Goal: Information Seeking & Learning: Learn about a topic

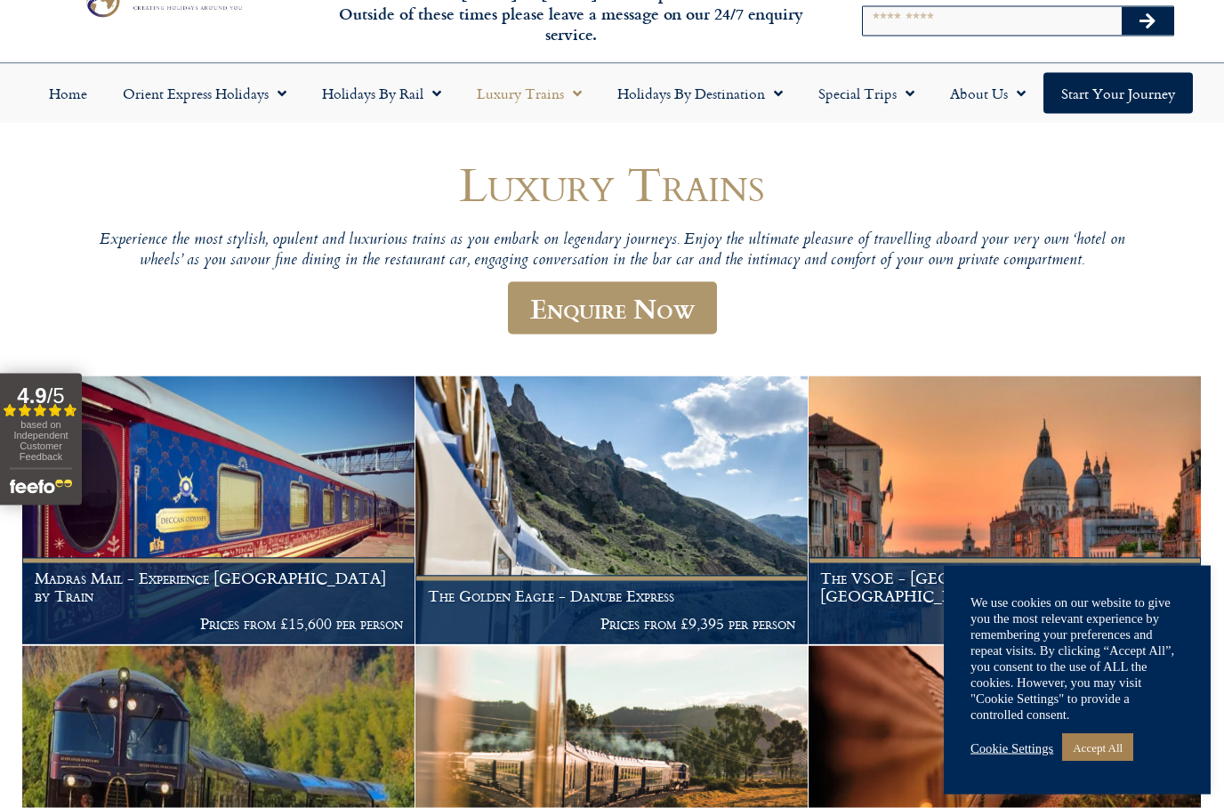
scroll to position [76, 0]
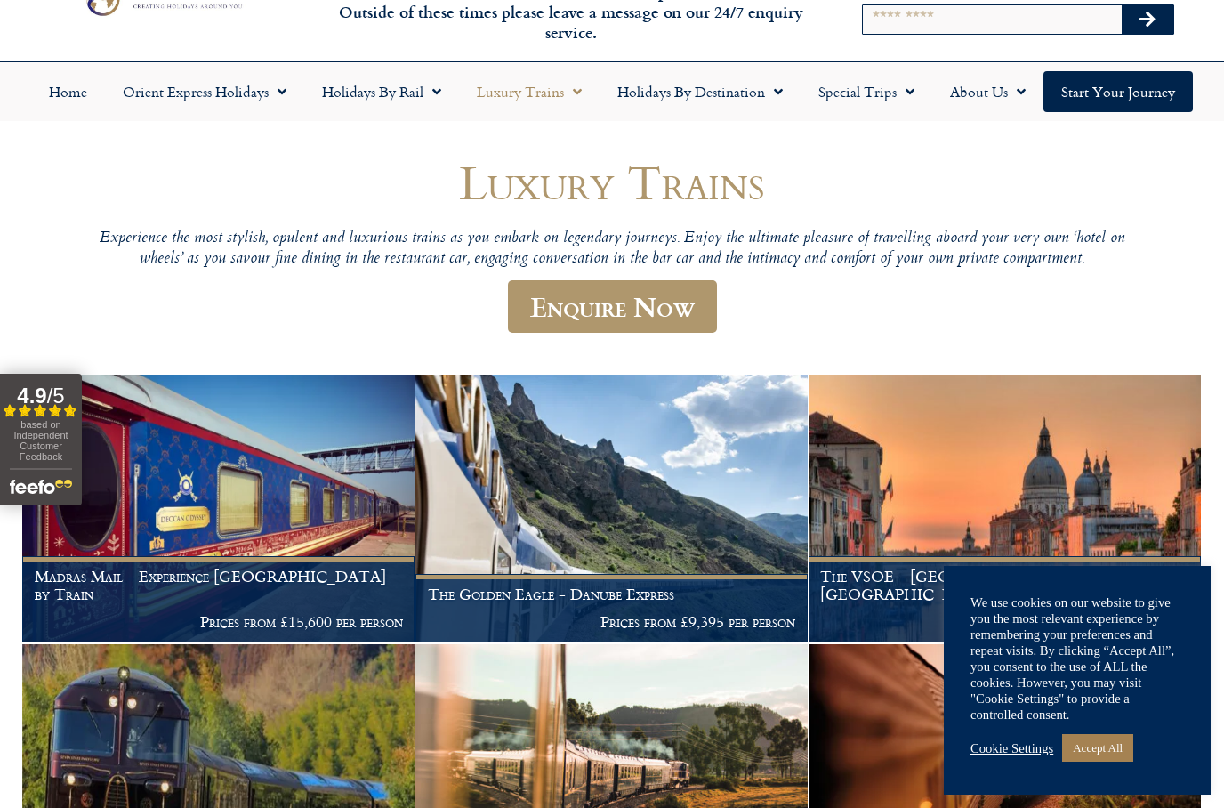
click at [1093, 761] on link "Accept All" at bounding box center [1097, 748] width 71 height 28
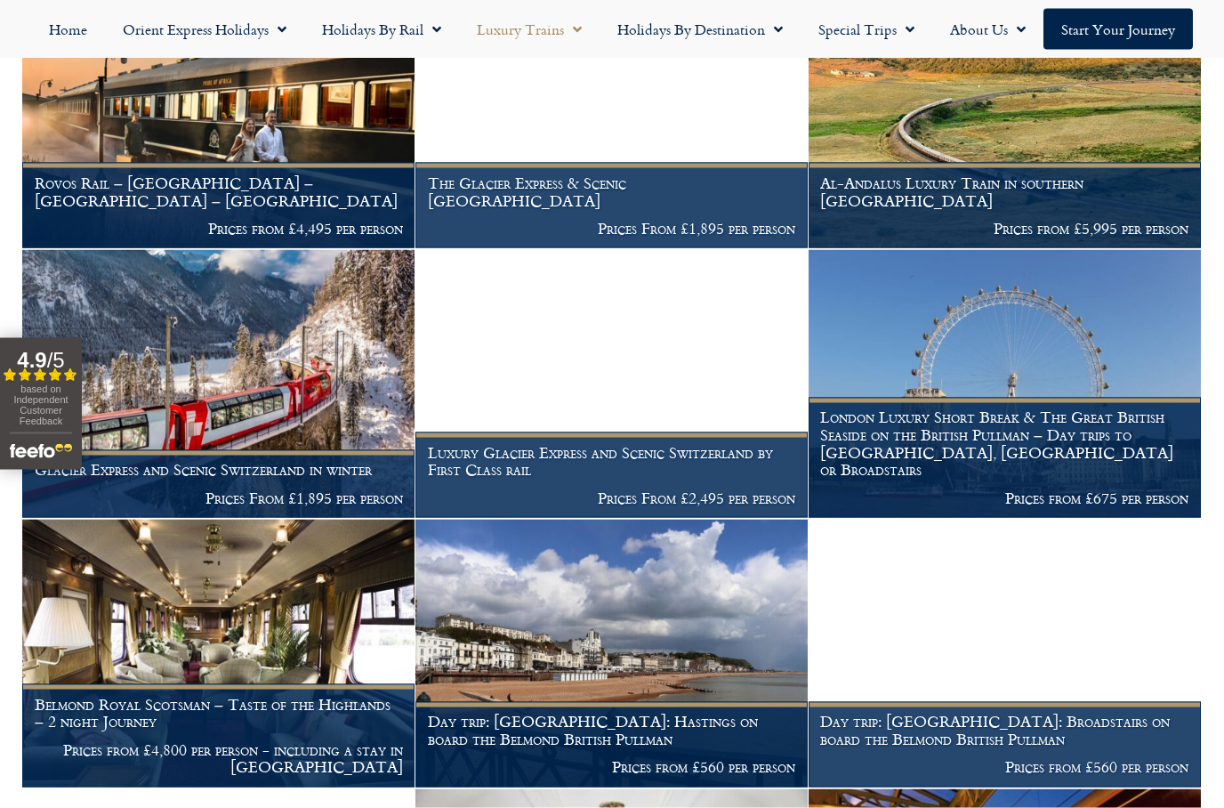
scroll to position [1548, 0]
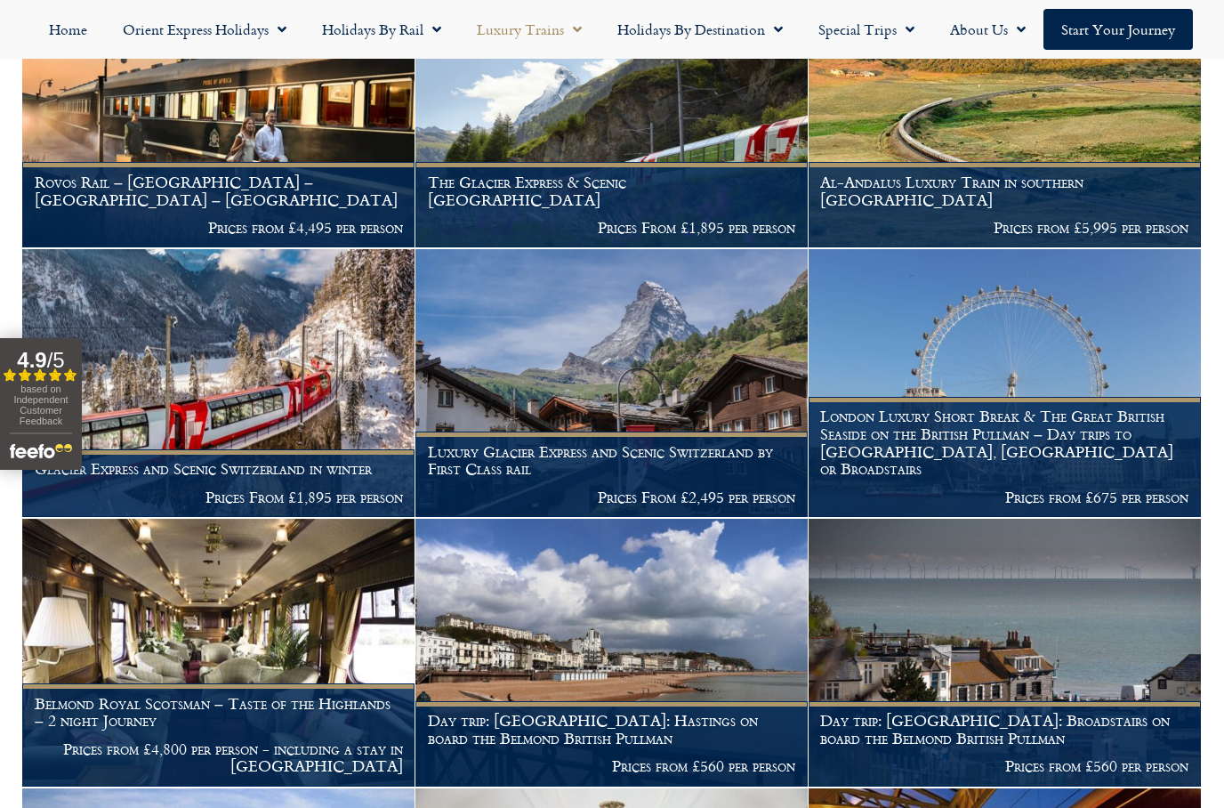
click at [559, 419] on img at bounding box center [611, 383] width 392 height 268
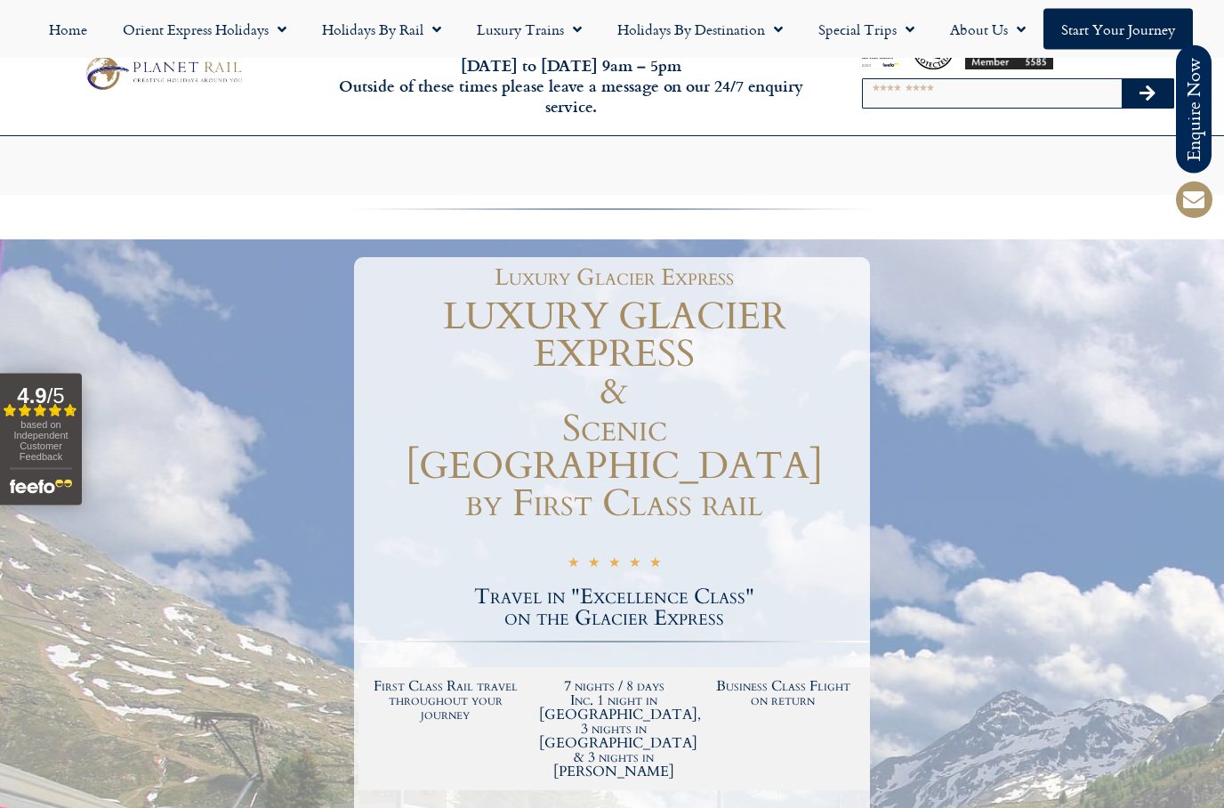
scroll to position [726, 0]
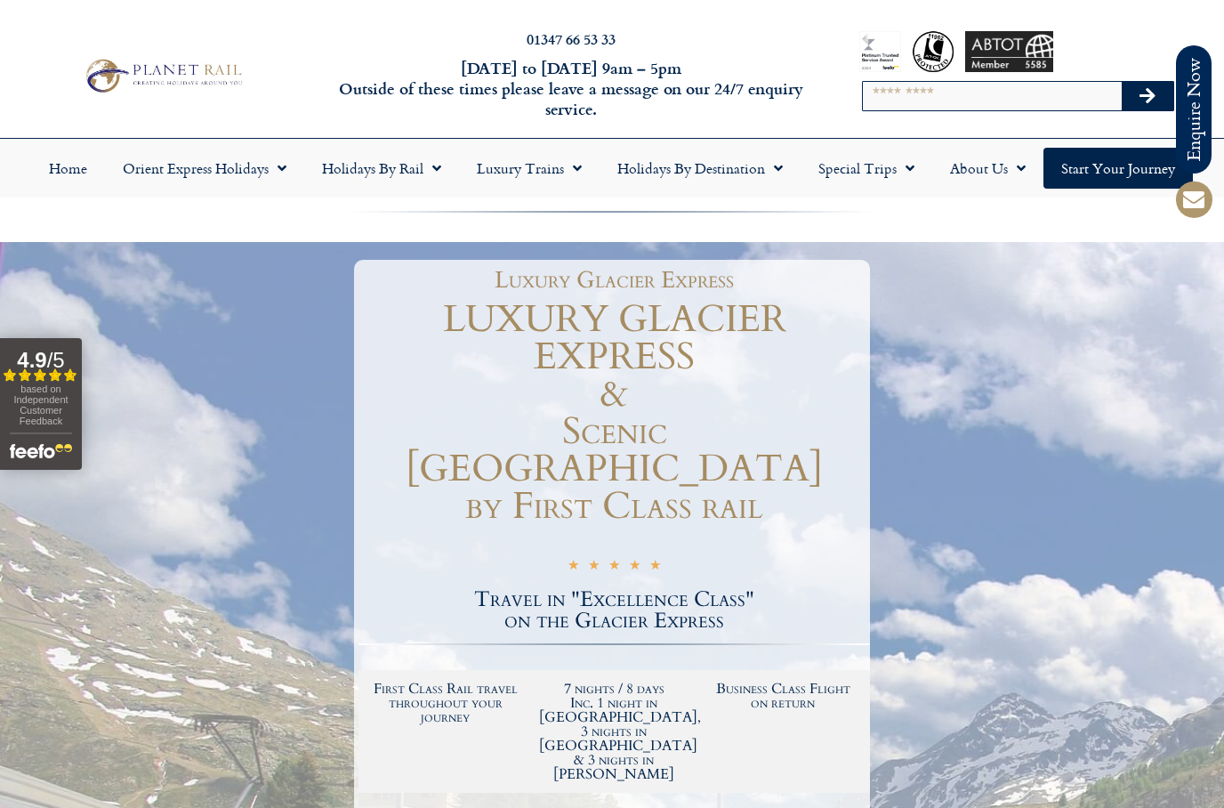
click at [911, 165] on span "Menu" at bounding box center [906, 168] width 18 height 32
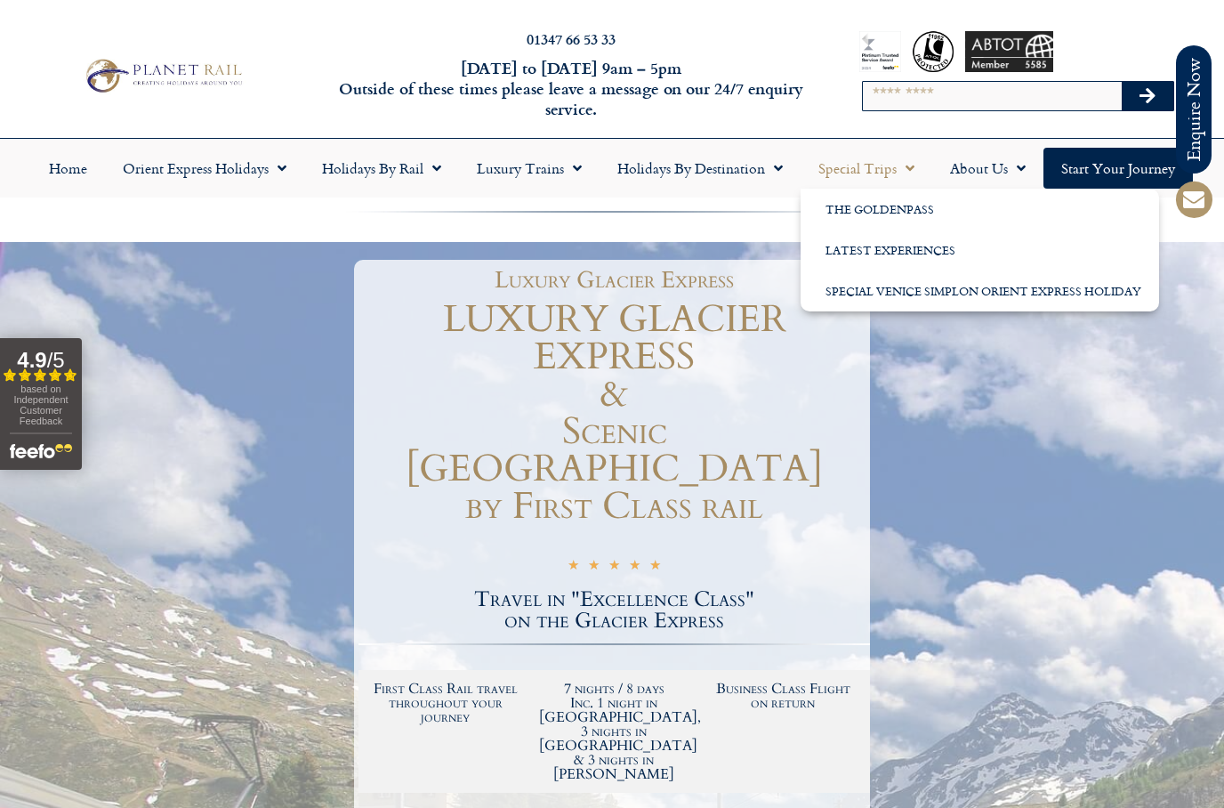
click at [838, 286] on link "Special Venice Simplon Orient Express Holiday" at bounding box center [979, 290] width 358 height 41
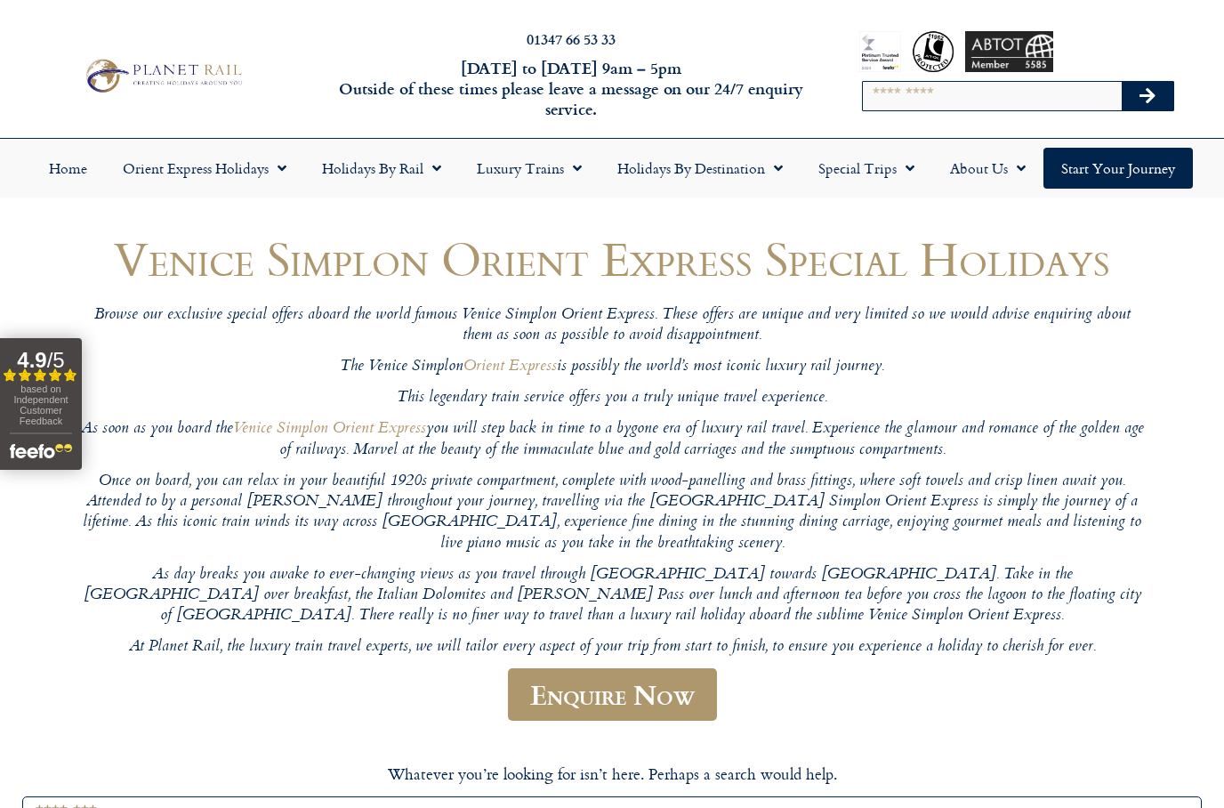
click at [564, 166] on span "Menu" at bounding box center [573, 168] width 18 height 32
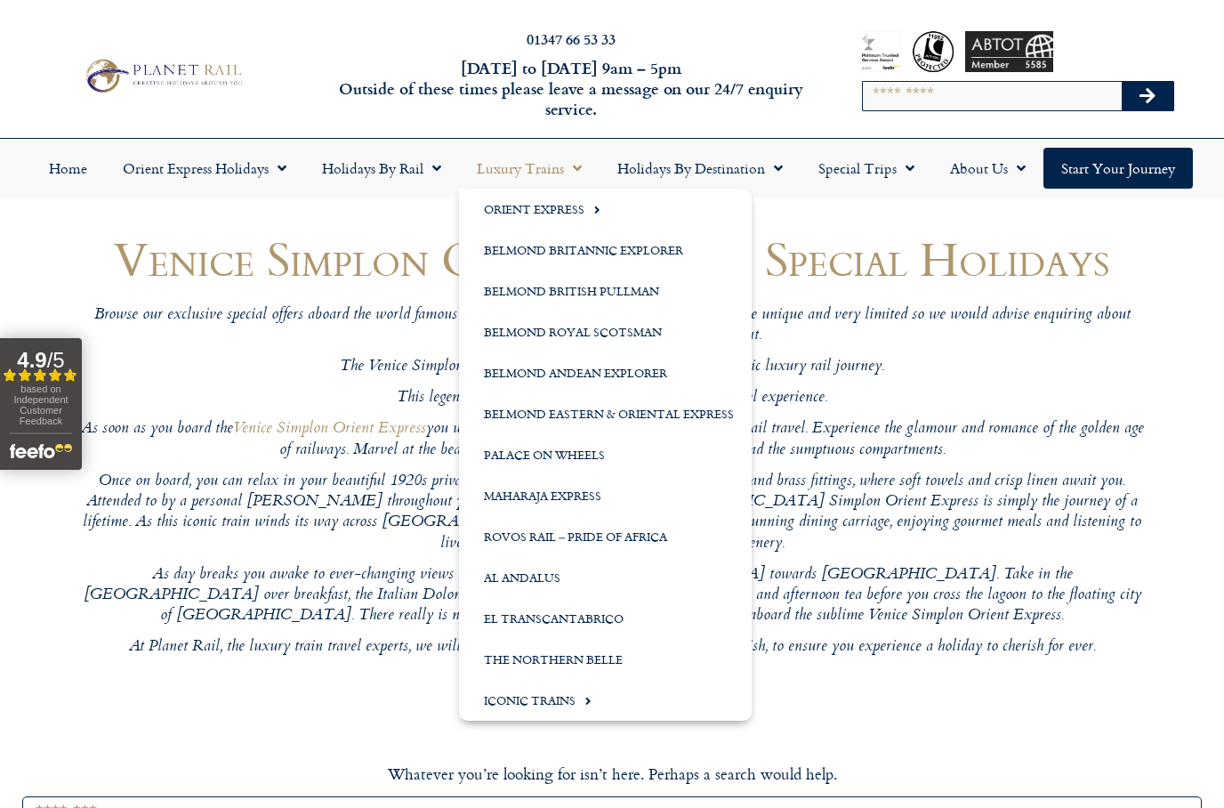
click at [588, 538] on link "Rovos Rail – Pride of Africa" at bounding box center [605, 536] width 293 height 41
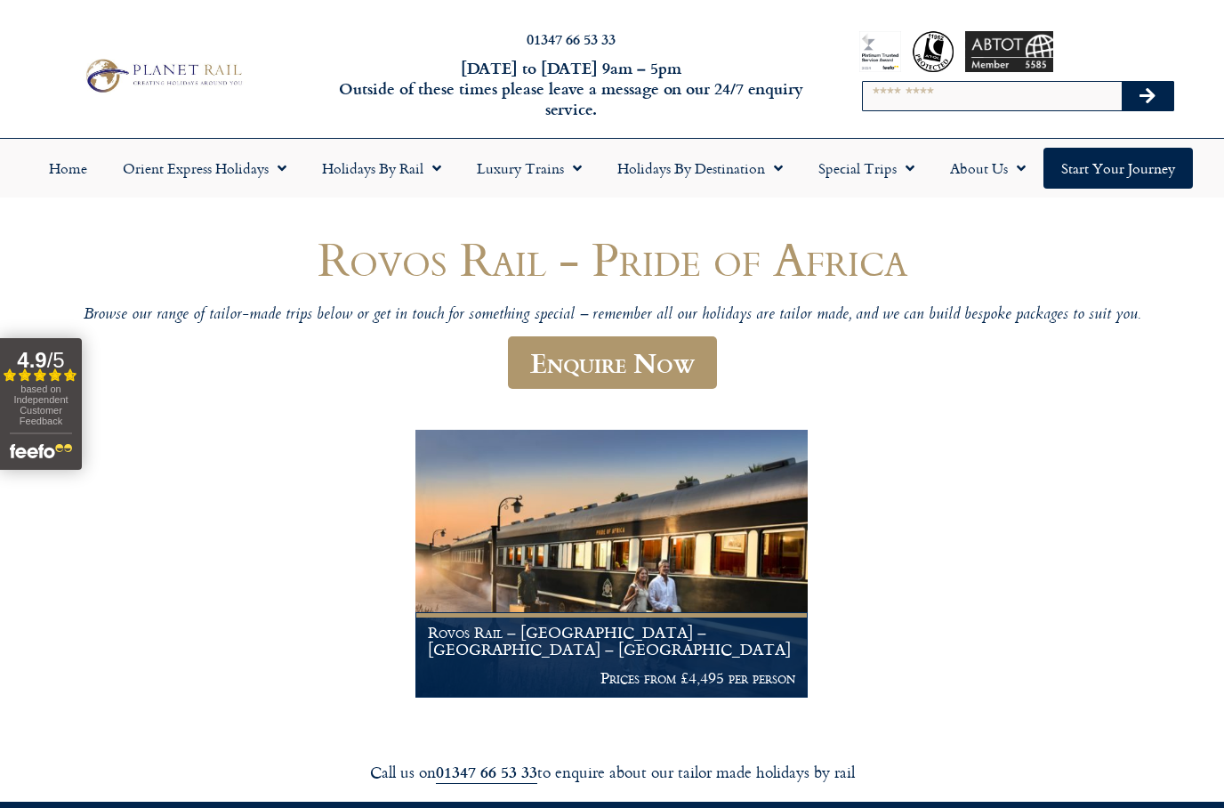
click at [273, 171] on span "Menu" at bounding box center [278, 168] width 18 height 32
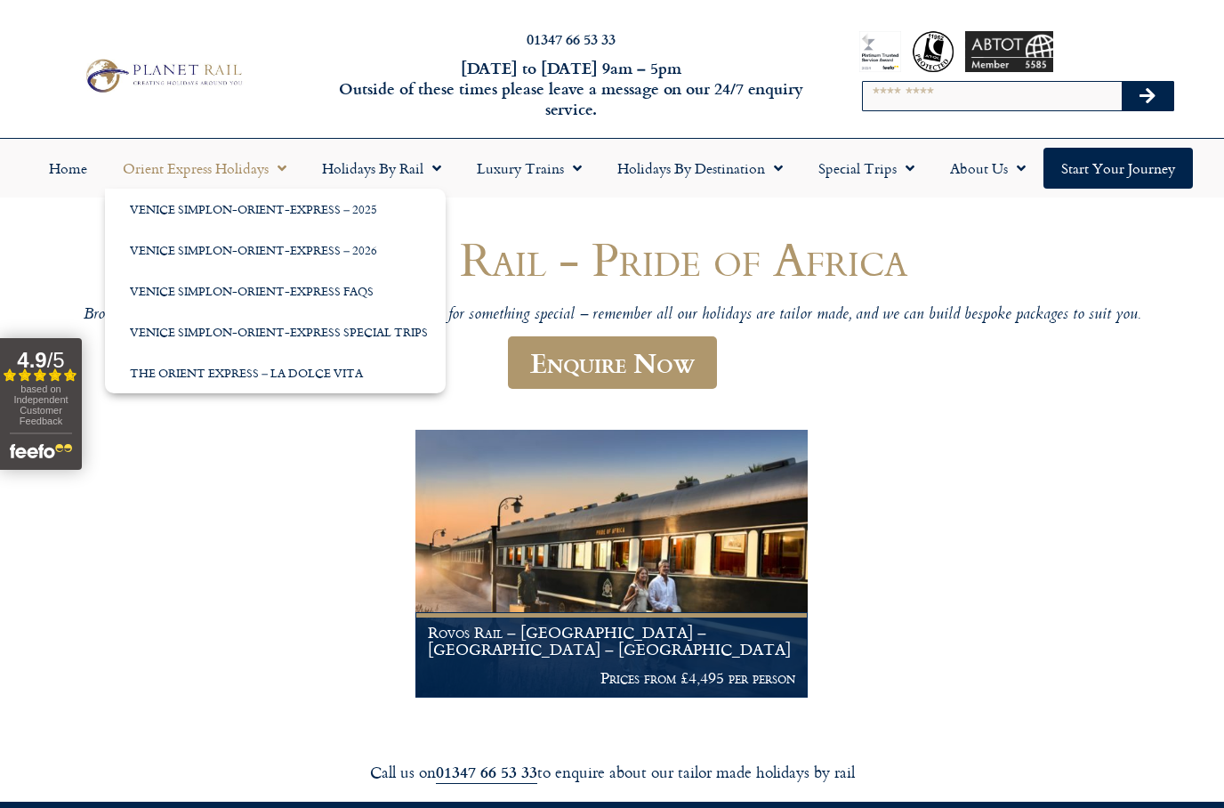
click at [183, 245] on link "Venice Simplon-Orient-Express – 2026" at bounding box center [275, 249] width 341 height 41
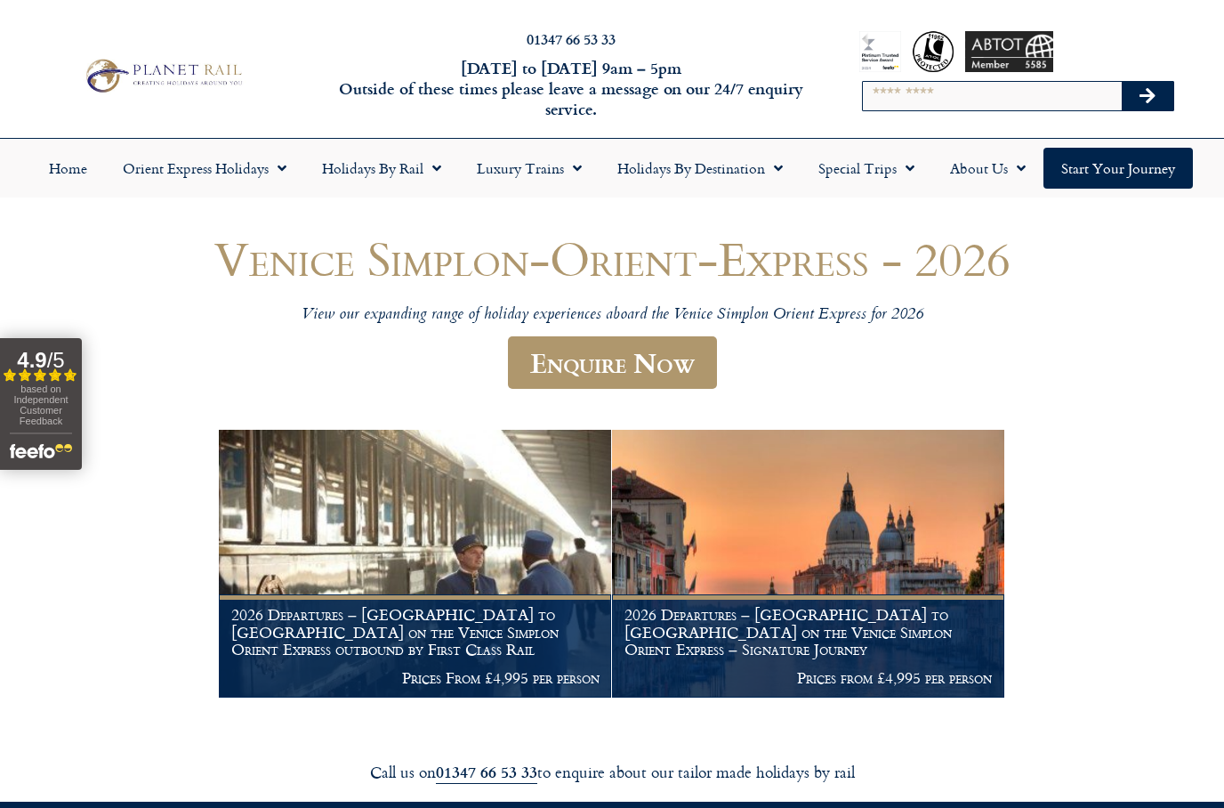
click at [746, 586] on img at bounding box center [808, 564] width 392 height 268
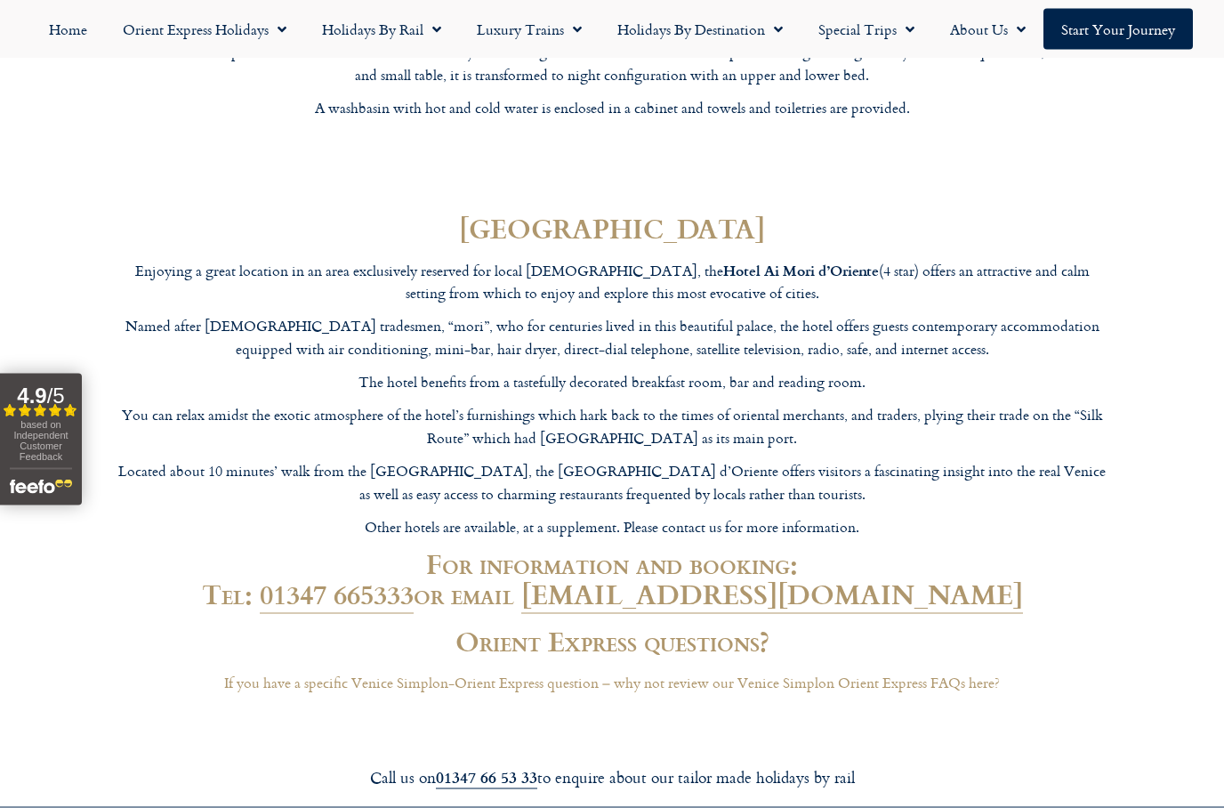
scroll to position [6122, 0]
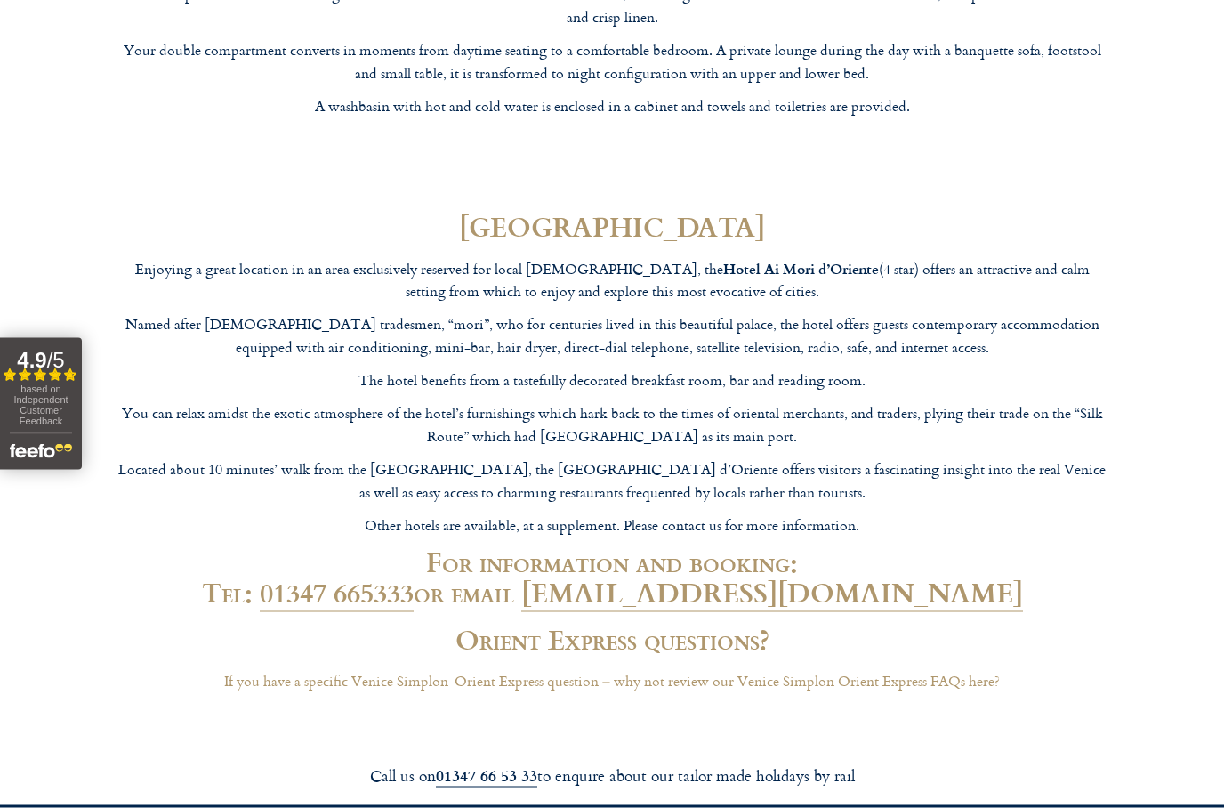
scroll to position [6194, 0]
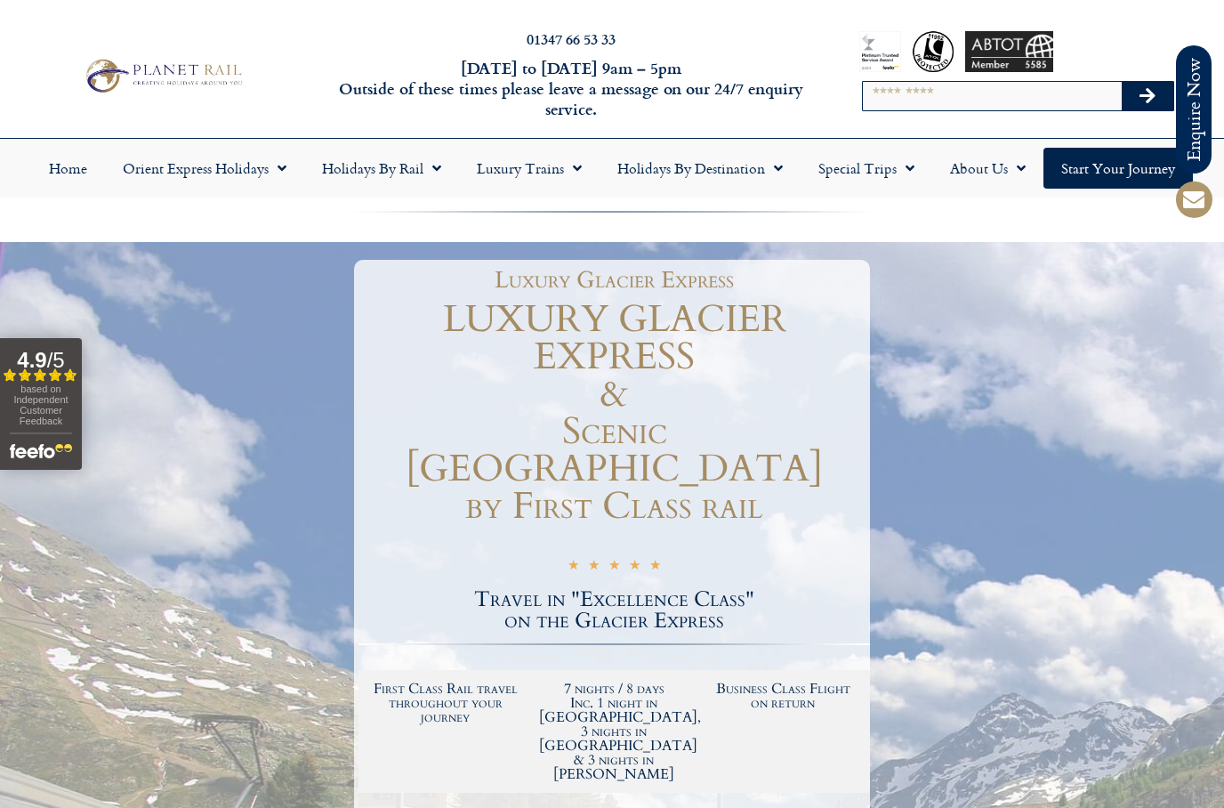
scroll to position [797, 0]
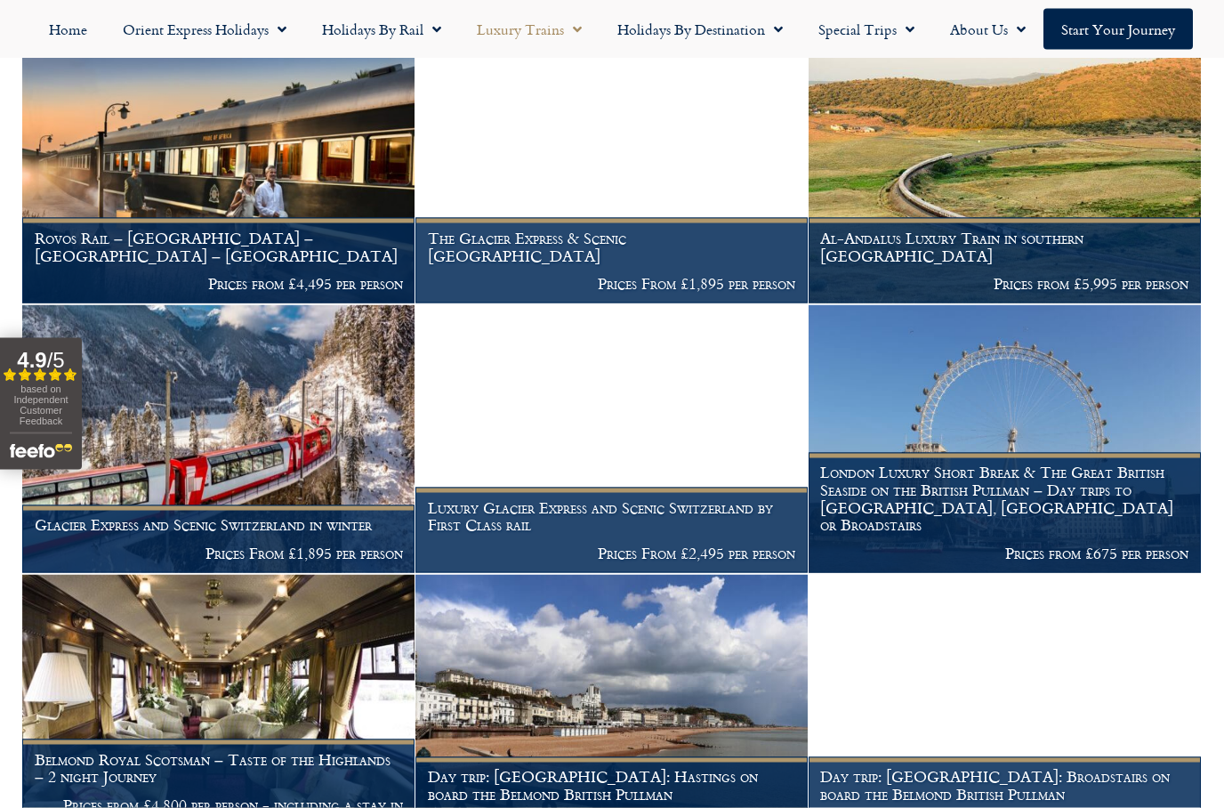
scroll to position [1492, 0]
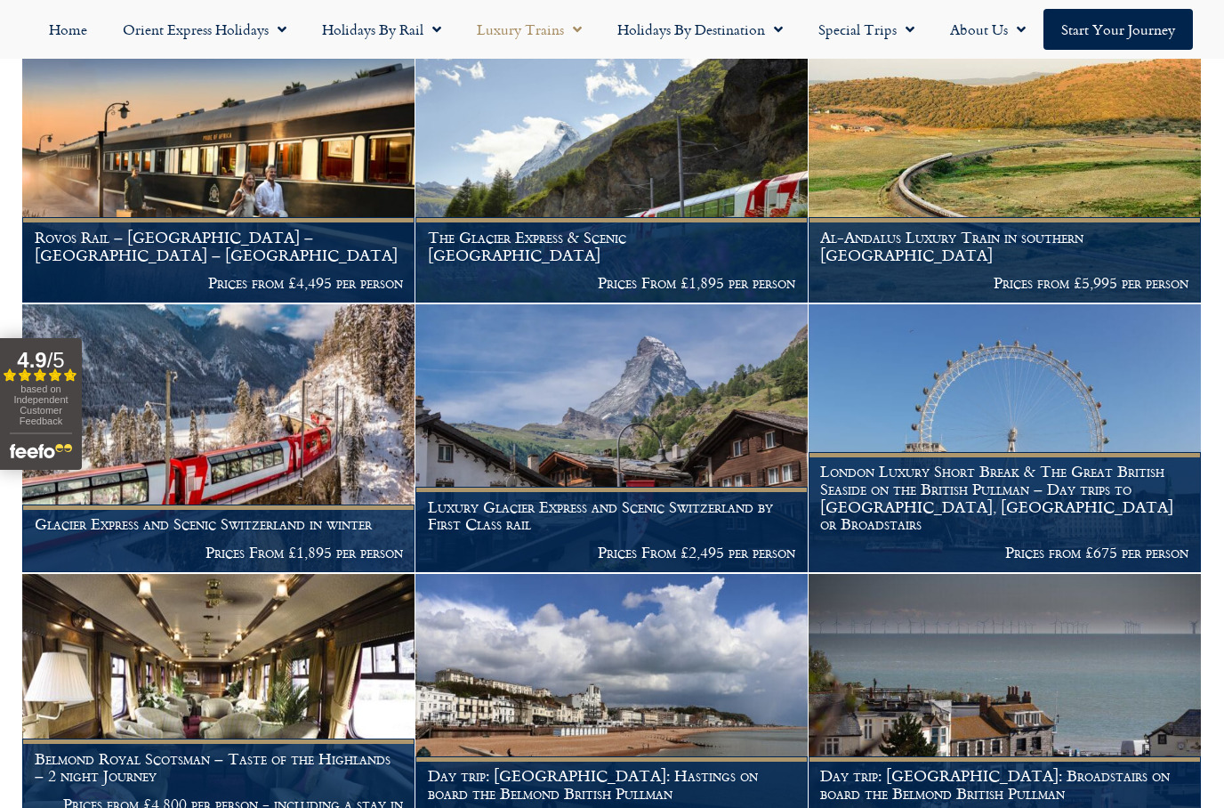
click at [149, 251] on h1 "Rovos Rail – [GEOGRAPHIC_DATA] – [GEOGRAPHIC_DATA] – [GEOGRAPHIC_DATA]" at bounding box center [219, 246] width 368 height 35
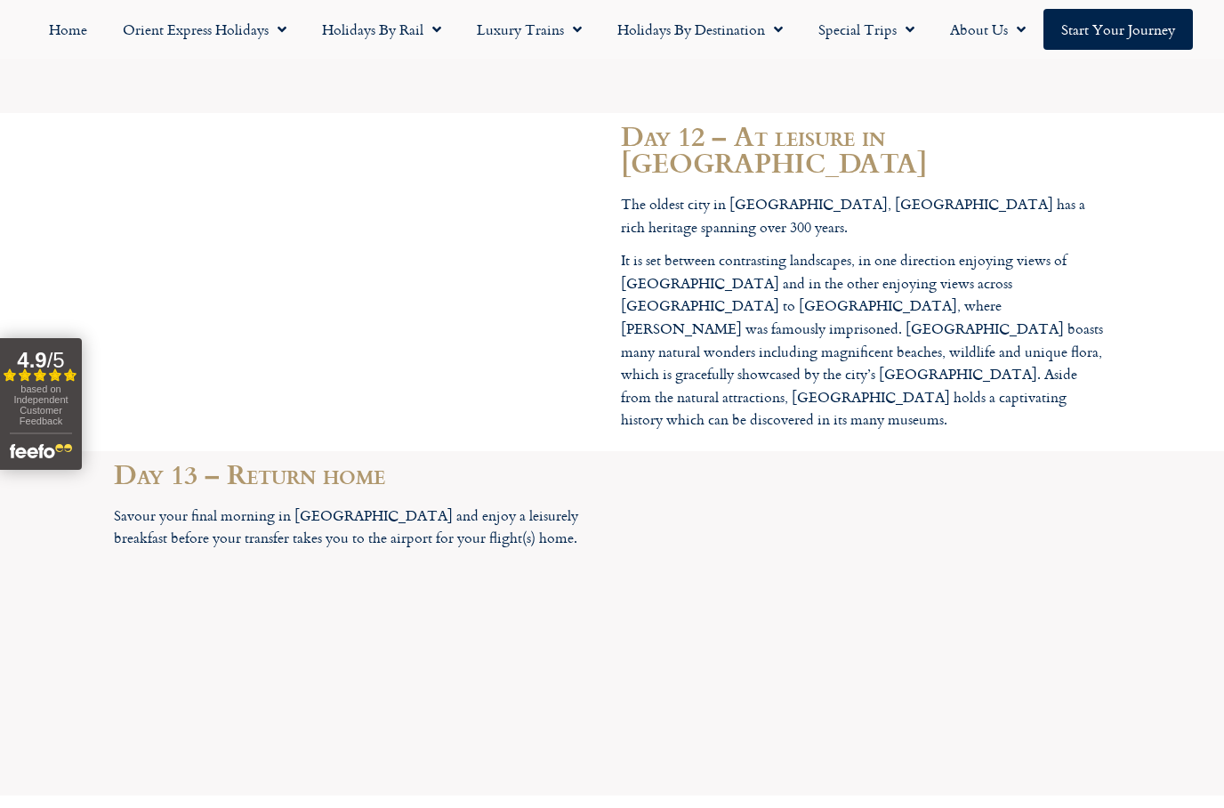
scroll to position [6868, 0]
